Goal: Task Accomplishment & Management: Manage account settings

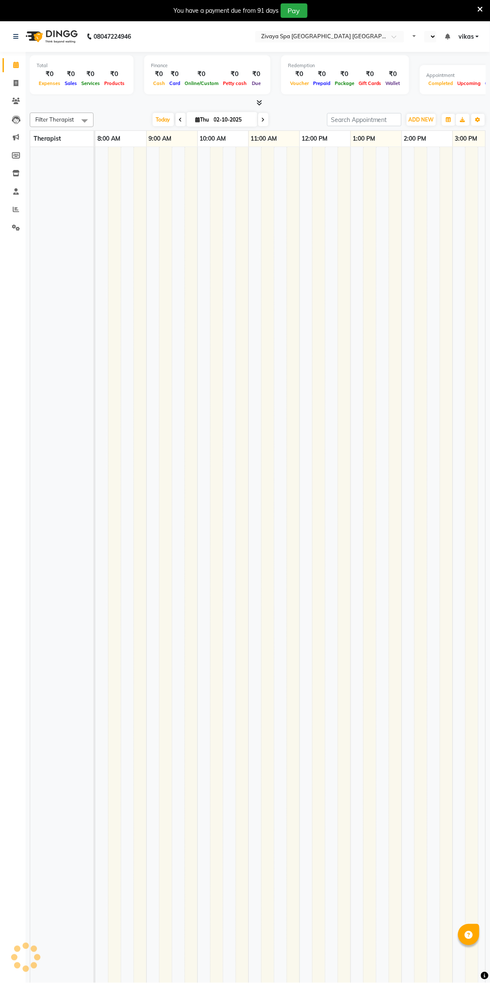
scroll to position [0, 426]
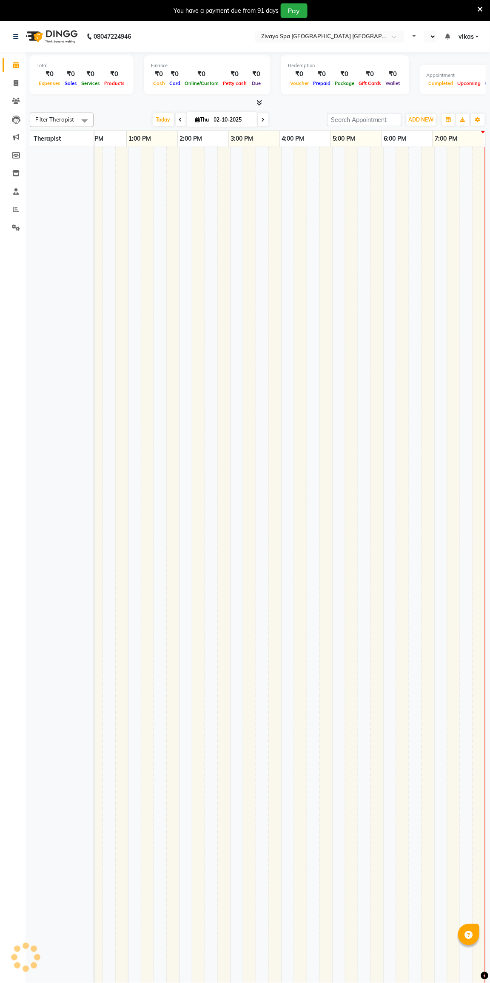
select select "en"
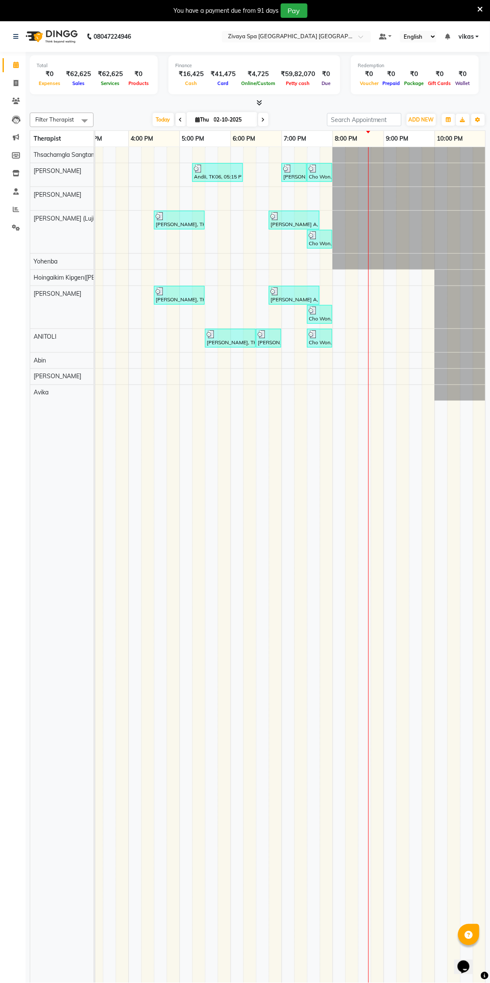
scroll to position [0, 0]
click at [246, 36] on input "text" at bounding box center [287, 37] width 123 height 8
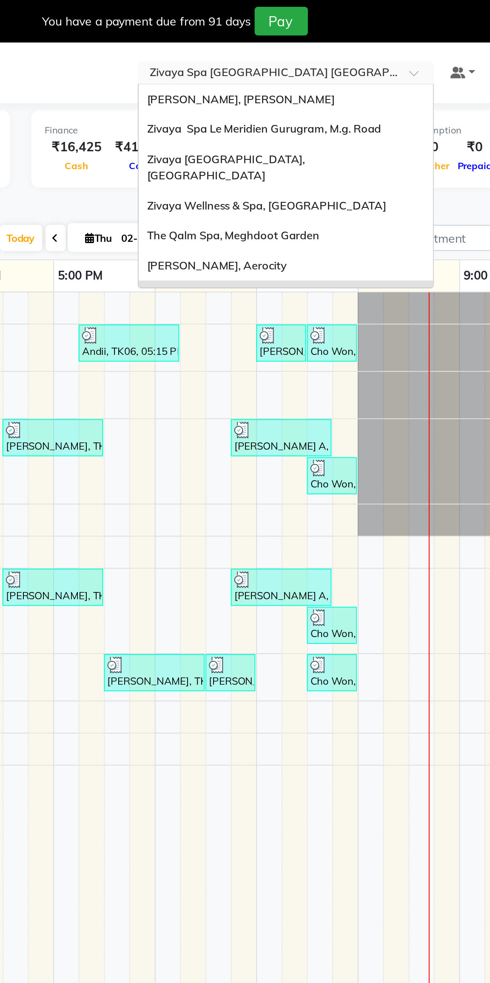
click at [239, 66] on span "Zivaya Spa Le Meridien Gurugram, M.g. Road" at bounding box center [285, 64] width 118 height 7
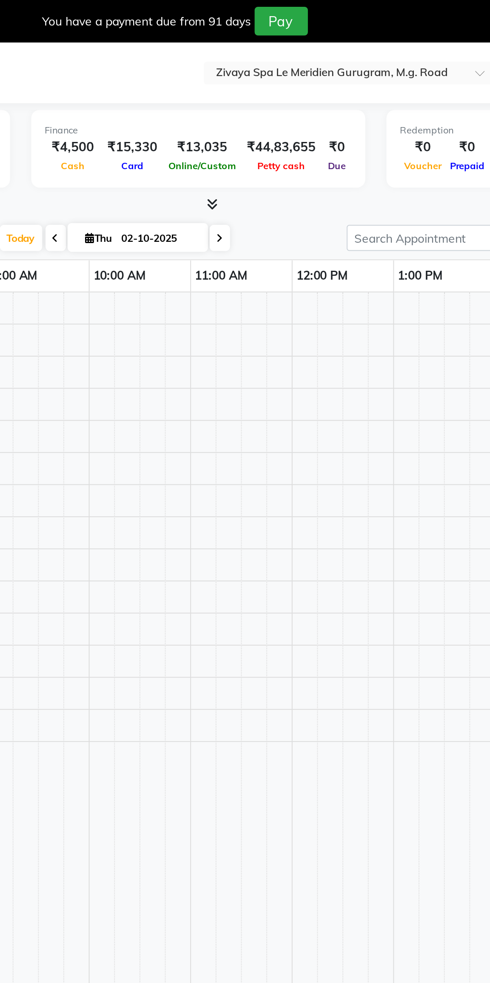
select select "en"
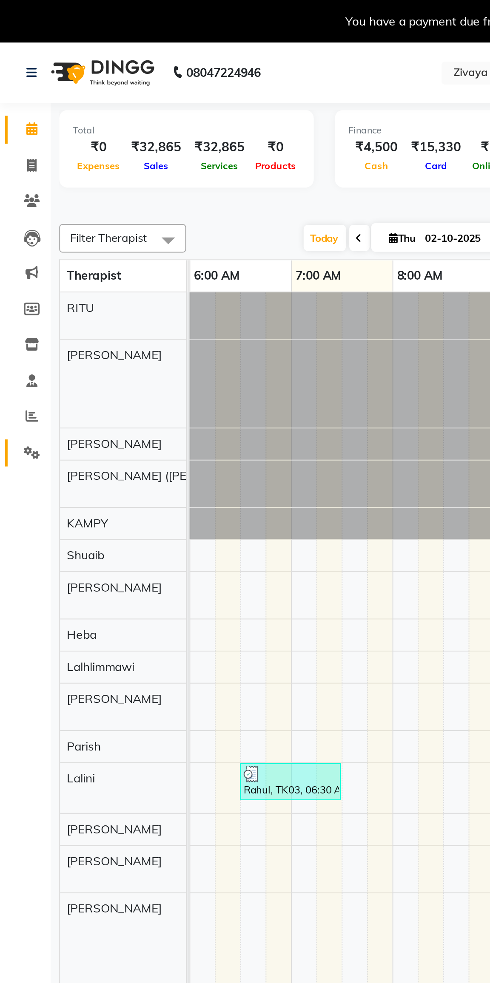
click at [10, 229] on span at bounding box center [15, 228] width 15 height 10
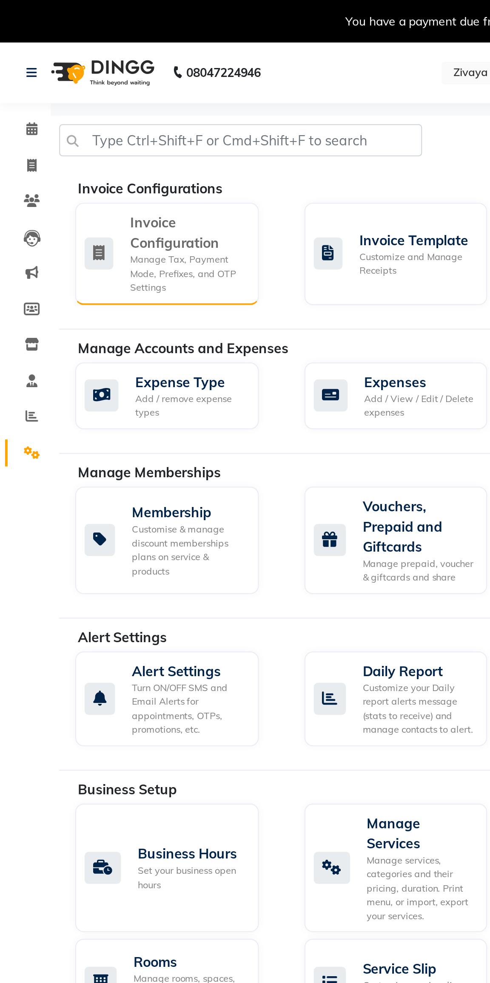
click at [67, 123] on div "Invoice Configuration" at bounding box center [94, 117] width 58 height 20
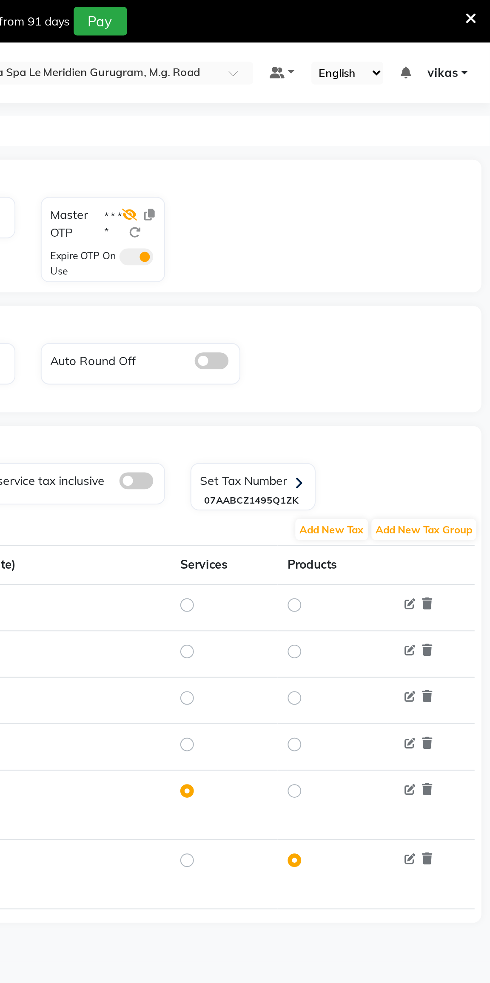
click at [310, 107] on icon at bounding box center [309, 108] width 8 height 6
click at [308, 130] on span at bounding box center [311, 129] width 17 height 8
click at [303, 130] on input "checkbox" at bounding box center [303, 130] width 0 height 0
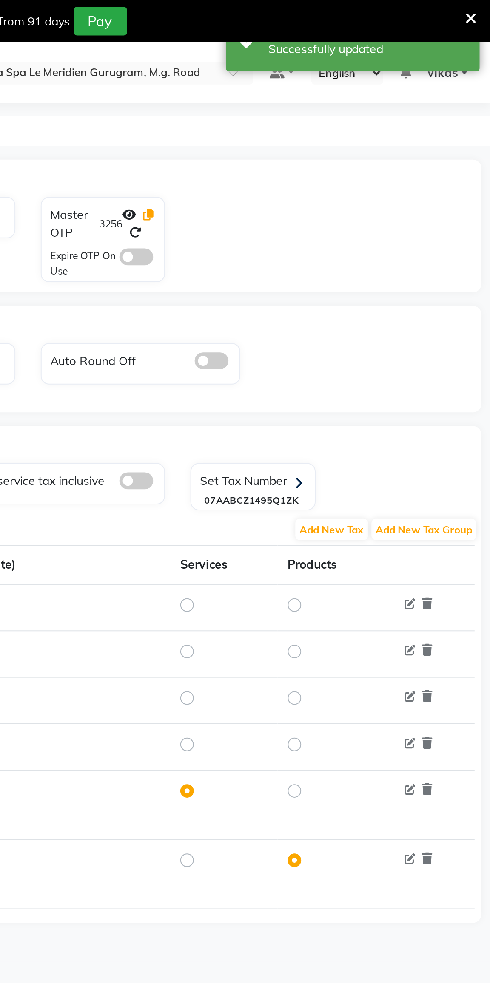
click at [320, 108] on icon at bounding box center [317, 108] width 5 height 6
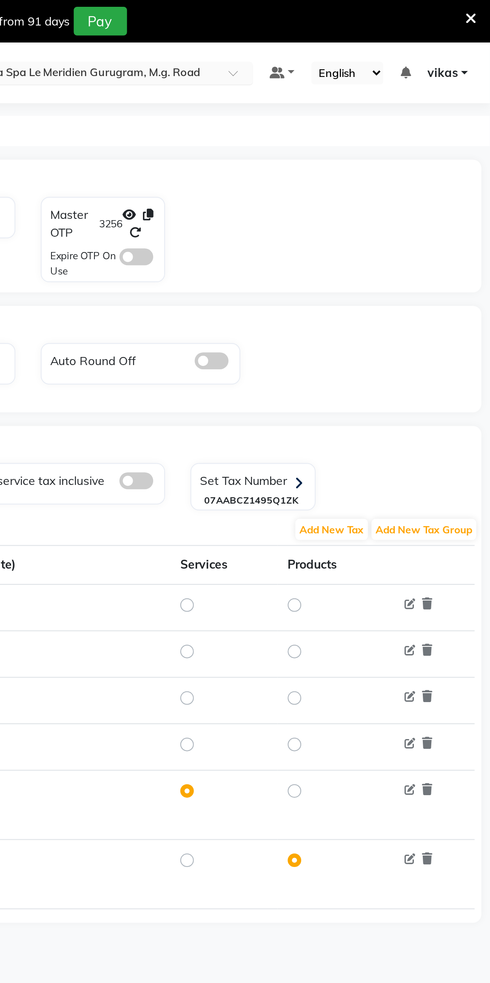
click at [273, 40] on input "text" at bounding box center [287, 37] width 123 height 8
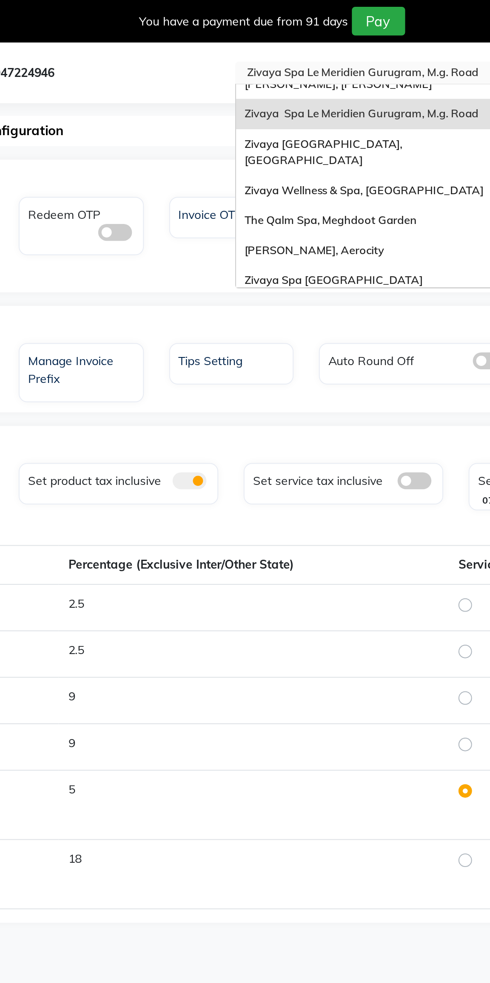
scroll to position [10, 0]
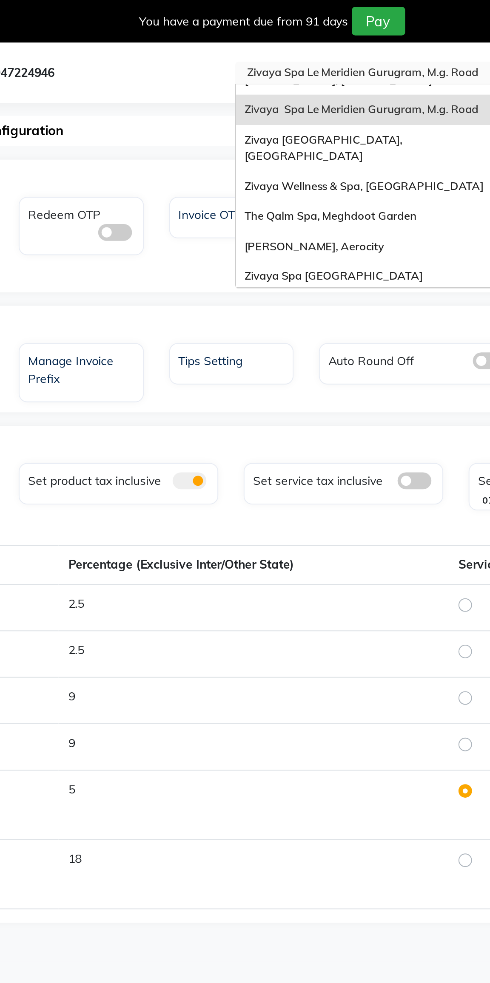
click at [246, 91] on div "Zivaya Wellness & Spa, [GEOGRAPHIC_DATA]" at bounding box center [296, 93] width 148 height 15
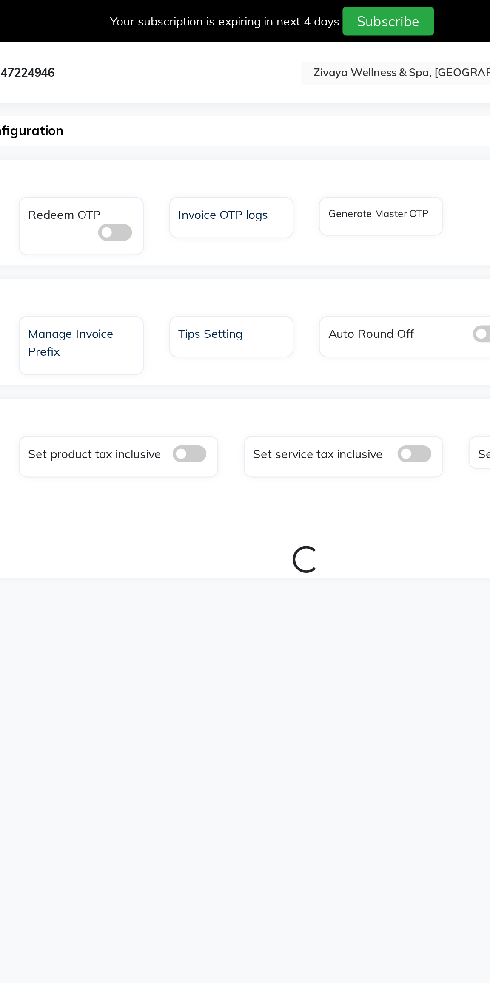
select select "en"
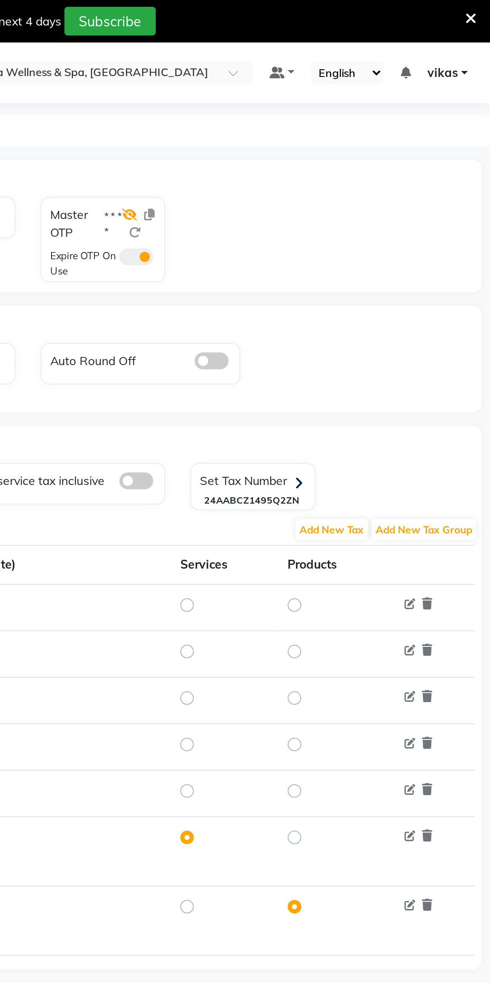
click at [309, 107] on icon at bounding box center [309, 108] width 8 height 6
click at [309, 127] on span at bounding box center [311, 129] width 17 height 8
click at [303, 130] on input "checkbox" at bounding box center [303, 130] width 0 height 0
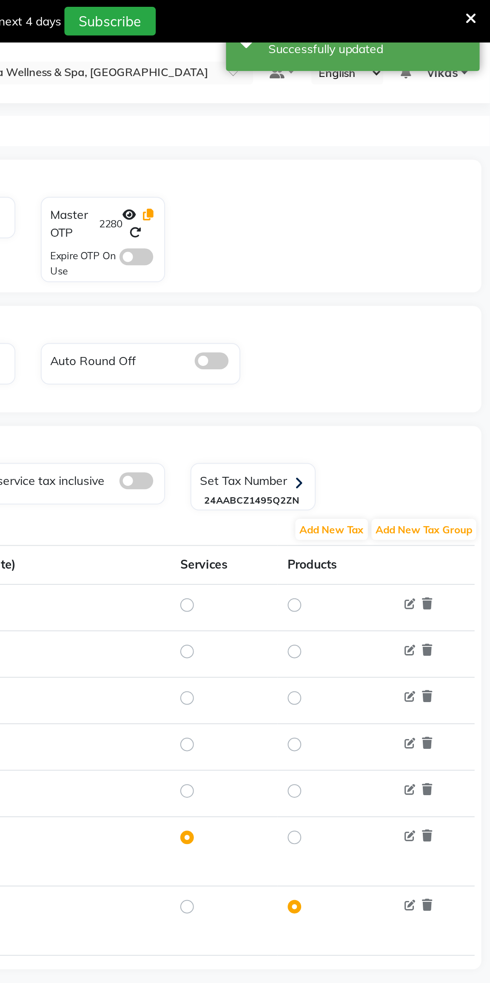
click at [318, 105] on icon at bounding box center [317, 108] width 5 height 6
